Goal: Register for event/course

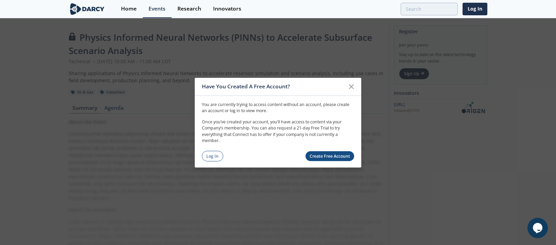
click at [346, 82] on div "Have You Created A Free Account?" at bounding box center [278, 86] width 167 height 18
click at [351, 87] on icon at bounding box center [351, 86] width 4 height 4
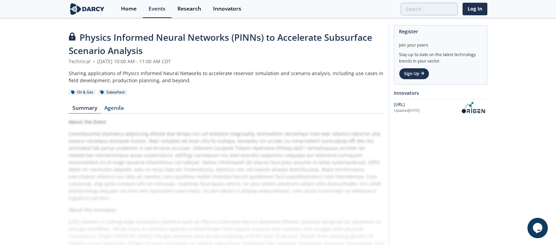
click at [72, 35] on icon at bounding box center [72, 36] width 7 height 8
click at [421, 77] on link "Sign Up" at bounding box center [414, 74] width 30 height 12
click at [161, 8] on div "Events" at bounding box center [157, 8] width 17 height 5
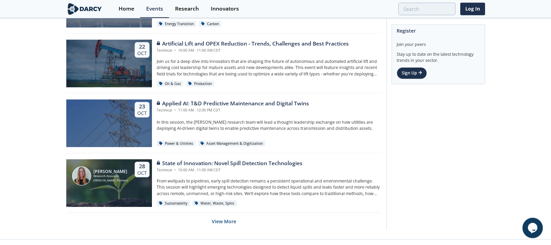
scroll to position [1333, 0]
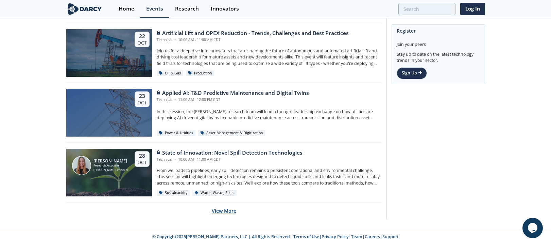
click at [214, 214] on button "View More" at bounding box center [224, 211] width 24 height 17
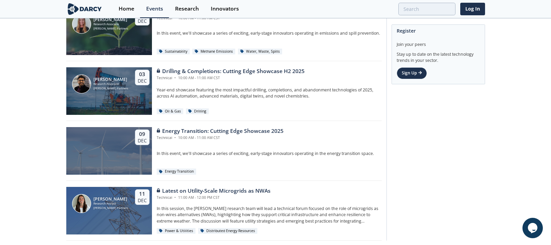
scroll to position [1974, 0]
